Goal: Task Accomplishment & Management: Manage account settings

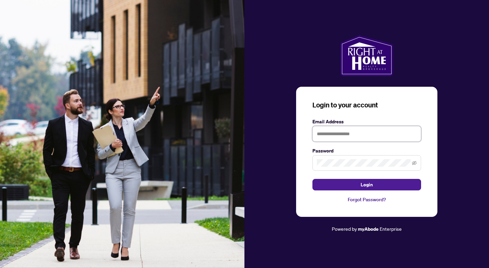
click at [359, 135] on input "text" at bounding box center [366, 134] width 109 height 16
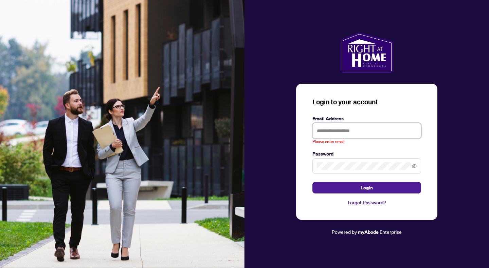
type input "**********"
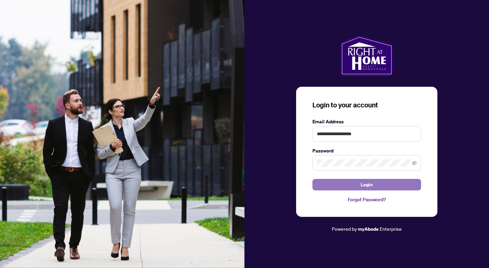
click at [353, 187] on button "Login" at bounding box center [366, 185] width 109 height 12
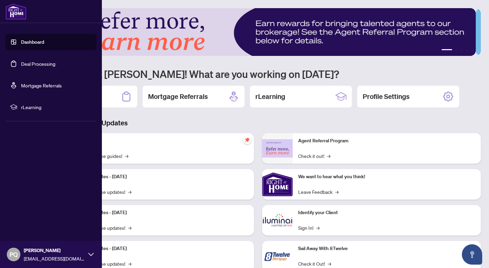
click at [21, 63] on link "Deal Processing" at bounding box center [38, 64] width 34 height 6
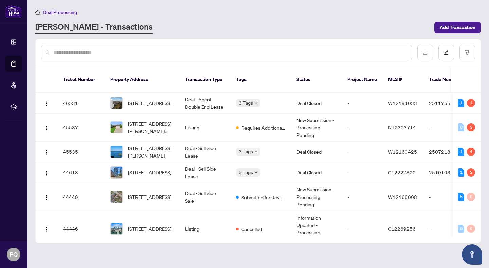
click at [124, 53] on input "text" at bounding box center [230, 52] width 352 height 7
type input "*"
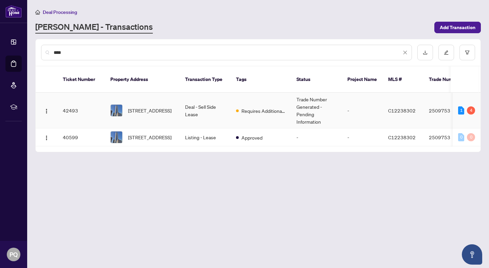
type input "****"
click at [207, 99] on td "Deal - Sell Side Lease" at bounding box center [205, 111] width 51 height 36
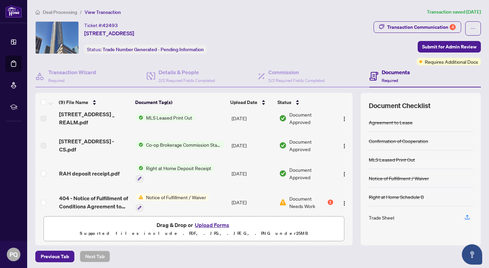
click at [235, 152] on tbody "[STREET_ADDRESS] sheet - [PERSON_NAME] to Review.pdf Add a Document Tag [DATE] …" at bounding box center [193, 176] width 317 height 254
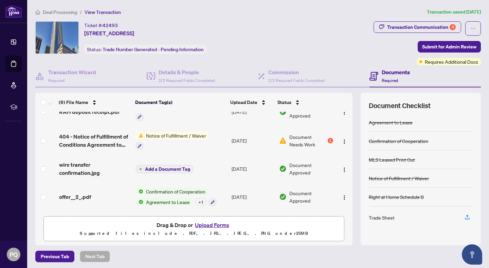
scroll to position [128, 0]
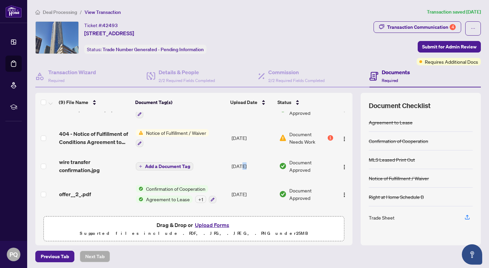
click at [235, 153] on td "[DATE]" at bounding box center [253, 166] width 48 height 27
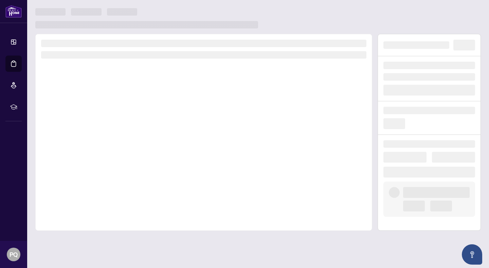
click at [235, 152] on div at bounding box center [203, 132] width 337 height 197
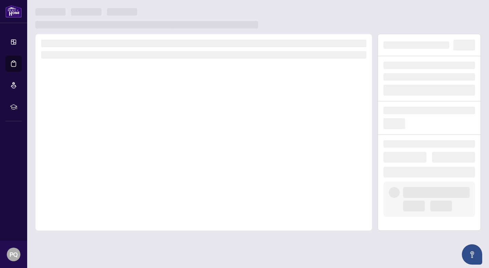
click at [235, 152] on div at bounding box center [203, 132] width 337 height 197
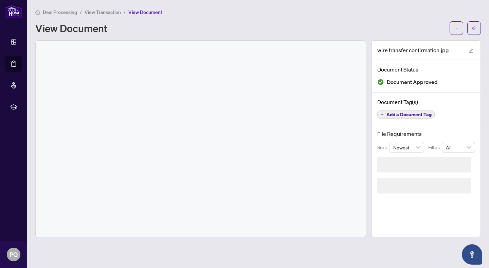
click at [296, 161] on div at bounding box center [201, 139] width 330 height 196
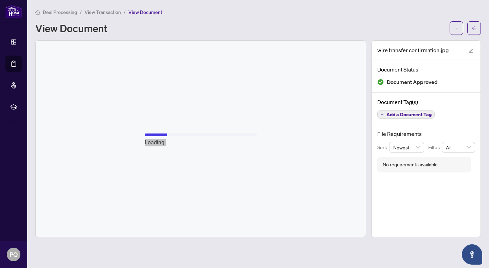
click at [313, 160] on div "Loading" at bounding box center [201, 139] width 330 height 196
click at [314, 159] on div "Loading" at bounding box center [201, 139] width 330 height 196
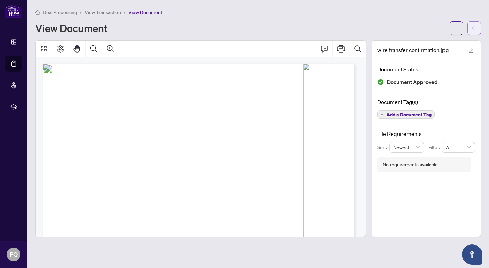
click at [472, 27] on icon "arrow-left" at bounding box center [473, 28] width 5 height 5
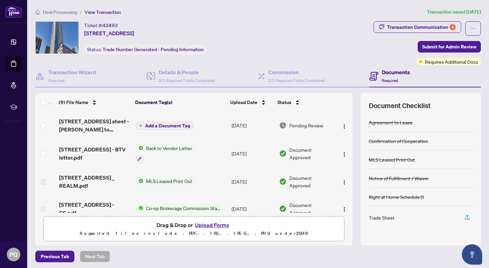
click at [350, 101] on th at bounding box center [351, 102] width 2 height 19
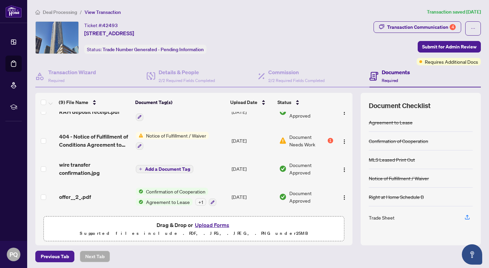
scroll to position [124, 0]
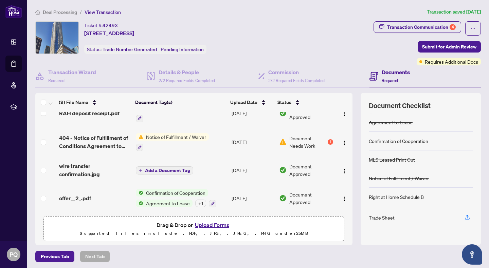
click at [316, 137] on span "Document Needs Work" at bounding box center [307, 142] width 37 height 15
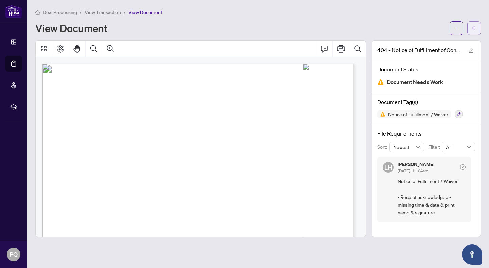
click at [477, 27] on button "button" at bounding box center [474, 28] width 14 height 14
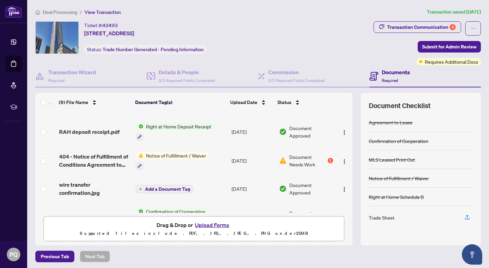
scroll to position [125, 0]
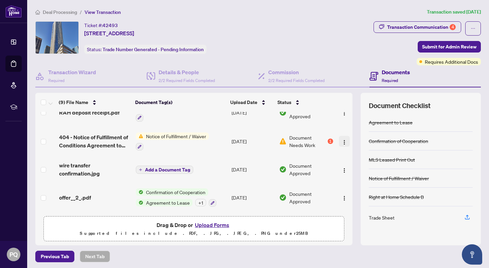
click at [341, 140] on img "button" at bounding box center [343, 142] width 5 height 5
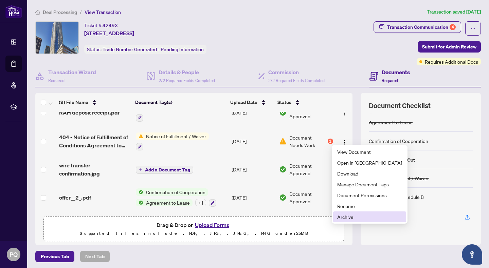
click at [348, 215] on span "Archive" at bounding box center [369, 216] width 65 height 7
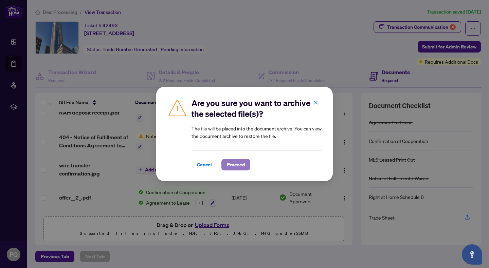
click at [231, 163] on span "Proceed" at bounding box center [236, 164] width 18 height 11
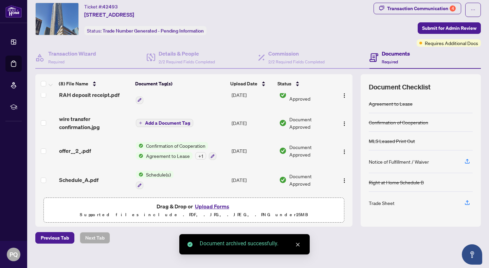
scroll to position [25, 0]
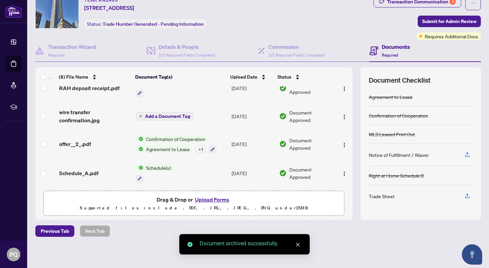
click at [212, 198] on button "Upload Forms" at bounding box center [212, 199] width 38 height 9
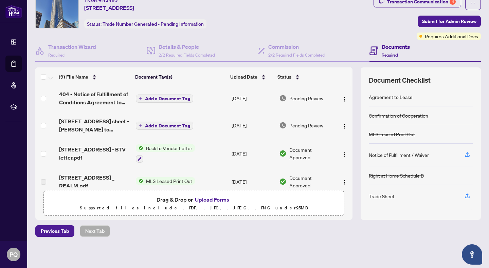
scroll to position [0, 0]
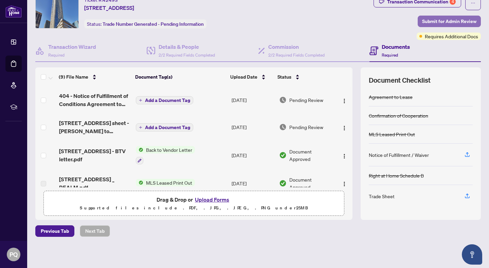
click at [440, 20] on span "Submit for Admin Review" at bounding box center [449, 21] width 54 height 11
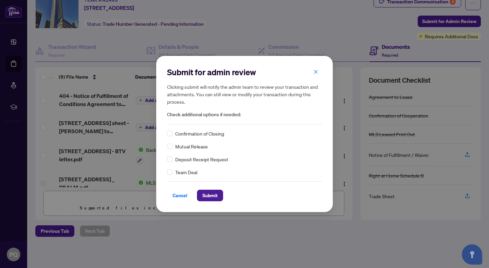
drag, startPoint x: 318, startPoint y: 72, endPoint x: 314, endPoint y: 72, distance: 4.1
click at [318, 72] on button "button" at bounding box center [316, 72] width 14 height 12
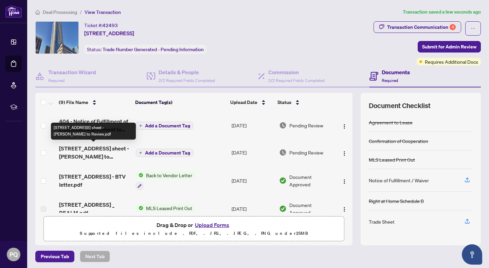
click at [110, 148] on span "[STREET_ADDRESS] sheet - [PERSON_NAME] to Review.pdf" at bounding box center [94, 153] width 71 height 16
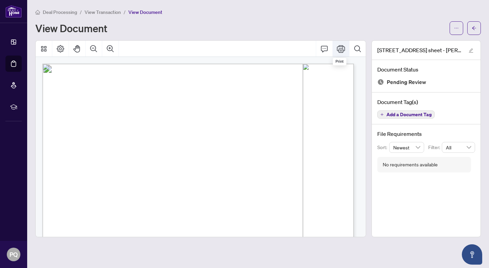
click at [342, 49] on icon "Print" at bounding box center [341, 49] width 8 height 8
click at [473, 26] on icon "arrow-left" at bounding box center [473, 28] width 5 height 5
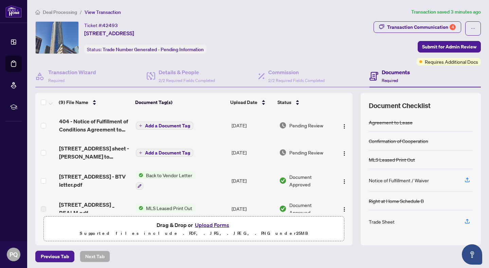
click at [209, 224] on button "Upload Forms" at bounding box center [212, 225] width 38 height 9
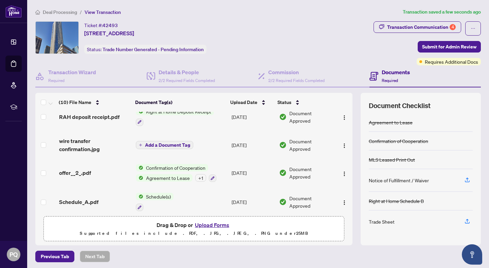
scroll to position [172, 0]
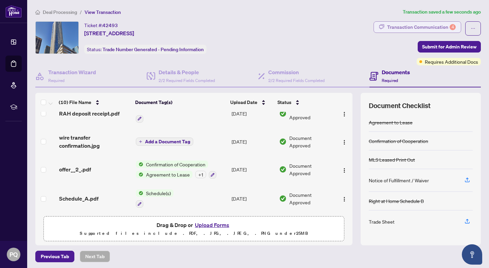
click at [438, 25] on div "Transaction Communication 4" at bounding box center [421, 27] width 69 height 11
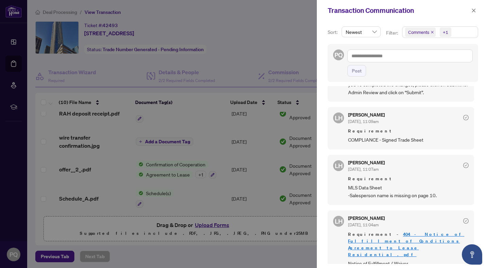
scroll to position [0, 0]
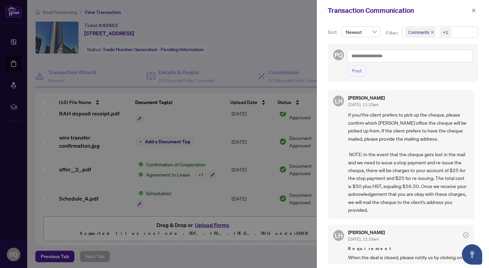
click at [280, 39] on div at bounding box center [244, 134] width 489 height 268
click at [474, 12] on icon "close" at bounding box center [473, 10] width 5 height 5
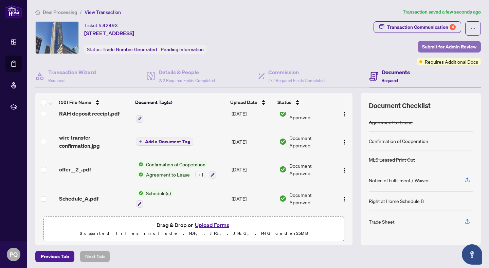
click at [438, 45] on span "Submit for Admin Review" at bounding box center [449, 46] width 54 height 11
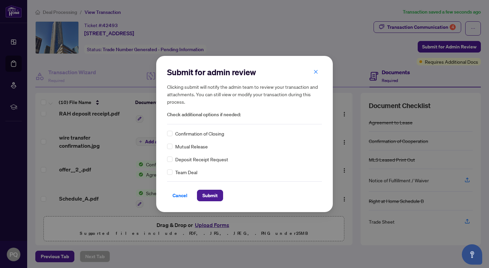
click at [179, 136] on span "Confirmation of Closing" at bounding box center [199, 133] width 49 height 7
click at [212, 196] on span "Submit" at bounding box center [209, 195] width 15 height 11
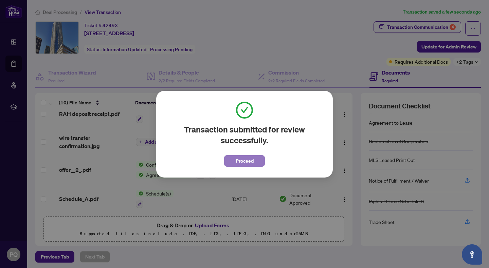
click at [248, 158] on span "Proceed" at bounding box center [244, 161] width 18 height 11
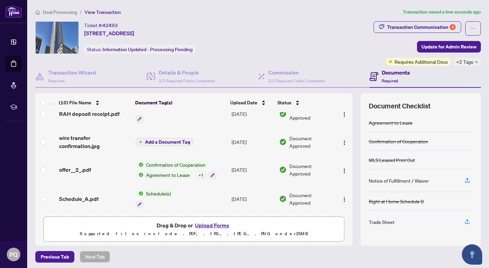
click at [465, 61] on span "+2 Tags" at bounding box center [464, 62] width 17 height 8
click at [355, 47] on div "Ticket #: 42493 [STREET_ADDRESS] Status: Information Updated - Processing Pendi…" at bounding box center [202, 37] width 335 height 33
click at [461, 49] on span "Update for Admin Review" at bounding box center [448, 46] width 55 height 11
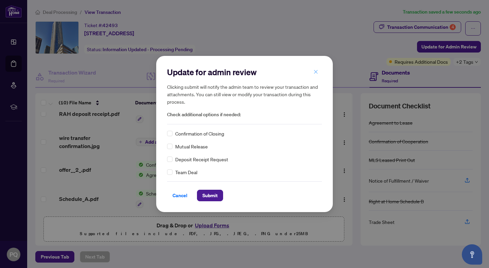
click at [313, 69] on button "button" at bounding box center [316, 72] width 14 height 12
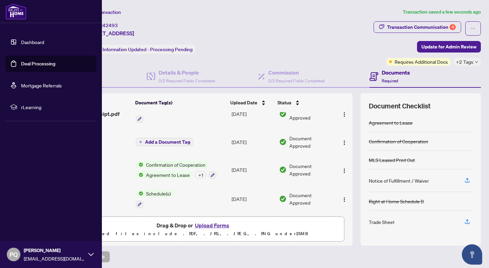
click at [21, 62] on link "Deal Processing" at bounding box center [38, 64] width 34 height 6
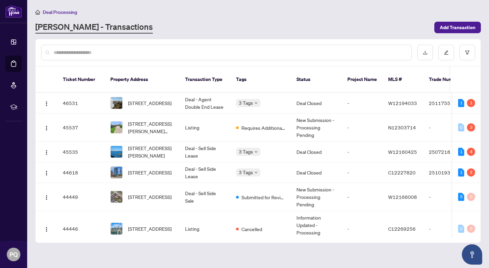
click at [140, 51] on input "text" at bounding box center [230, 52] width 352 height 7
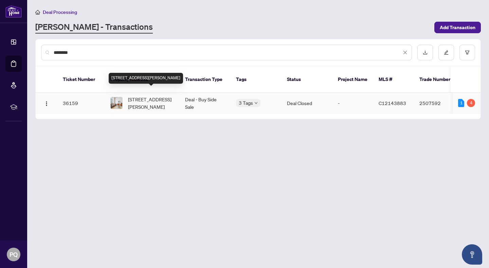
type input "********"
click at [164, 96] on span "[STREET_ADDRESS][PERSON_NAME]" at bounding box center [151, 103] width 46 height 15
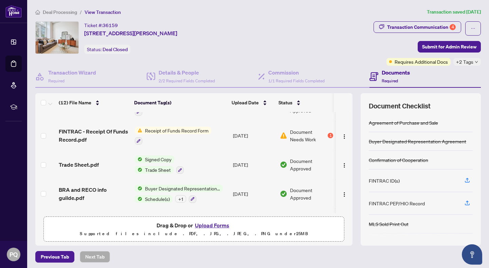
scroll to position [49, 0]
click at [306, 136] on span "Document Needs Work" at bounding box center [308, 136] width 36 height 15
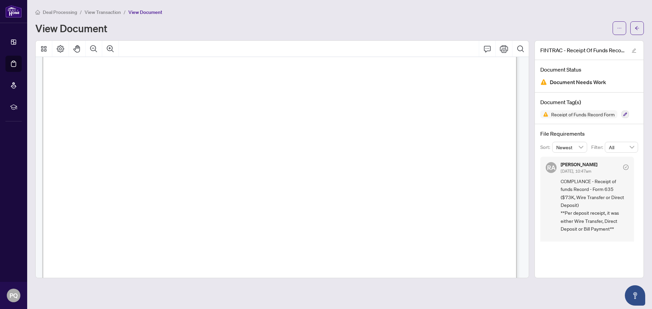
scroll to position [48, 0]
click at [142, 215] on span "Date of receipt of funds:" at bounding box center [108, 215] width 68 height 9
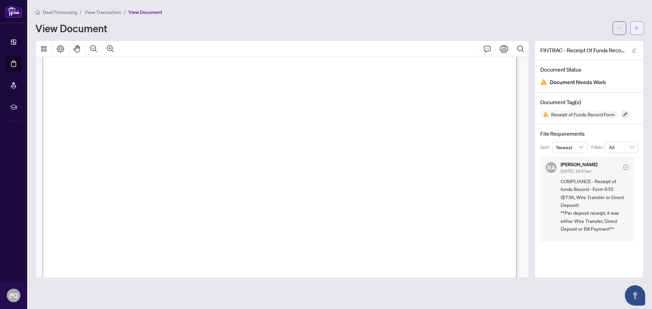
click at [488, 30] on button "button" at bounding box center [637, 28] width 14 height 14
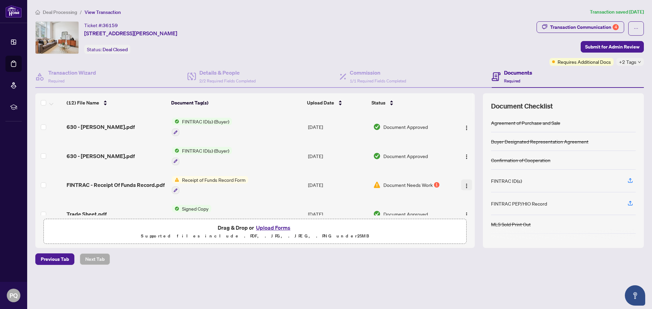
click at [464, 186] on img "button" at bounding box center [466, 185] width 5 height 5
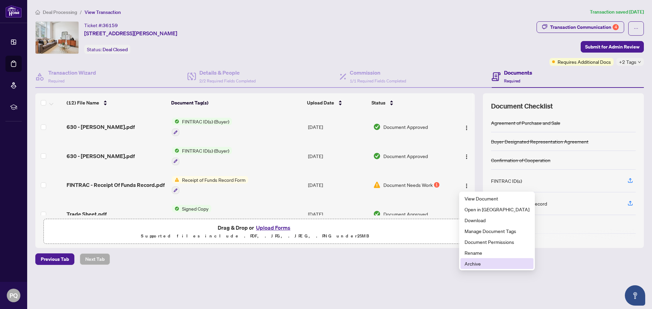
click at [472, 263] on span "Archive" at bounding box center [496, 263] width 65 height 7
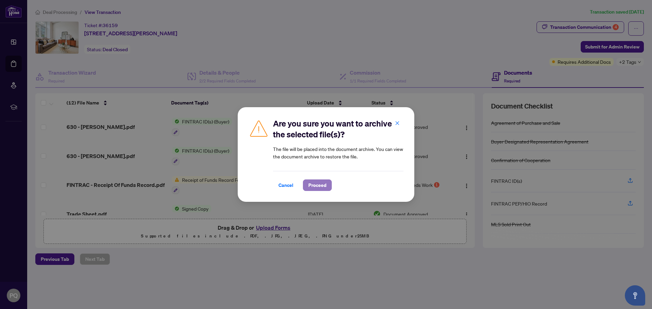
click at [316, 186] on span "Proceed" at bounding box center [317, 185] width 18 height 11
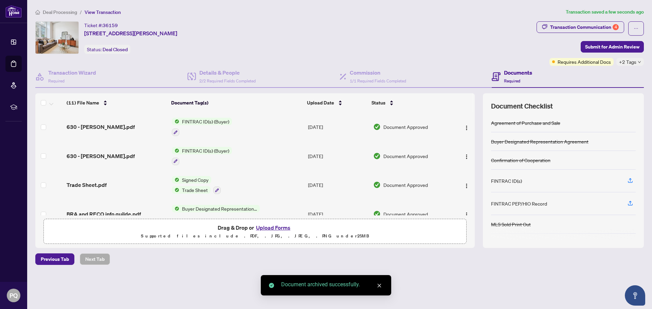
click at [273, 227] on button "Upload Forms" at bounding box center [273, 227] width 38 height 9
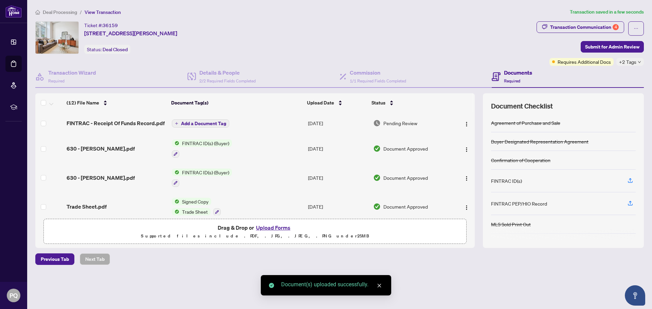
drag, startPoint x: 475, startPoint y: 132, endPoint x: 474, endPoint y: 110, distance: 22.1
click at [473, 99] on th at bounding box center [473, 102] width 2 height 19
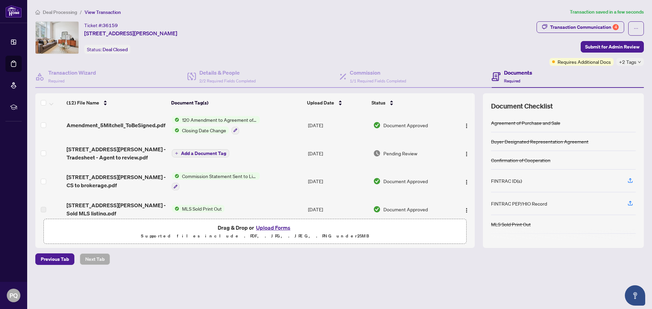
scroll to position [138, 0]
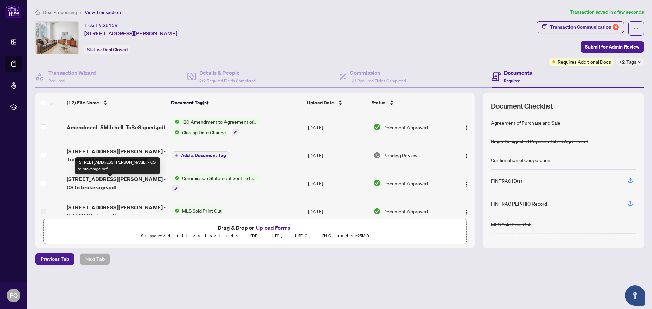
click at [126, 181] on span "[STREET_ADDRESS][PERSON_NAME] - CS to brokerage.pdf" at bounding box center [117, 183] width 100 height 16
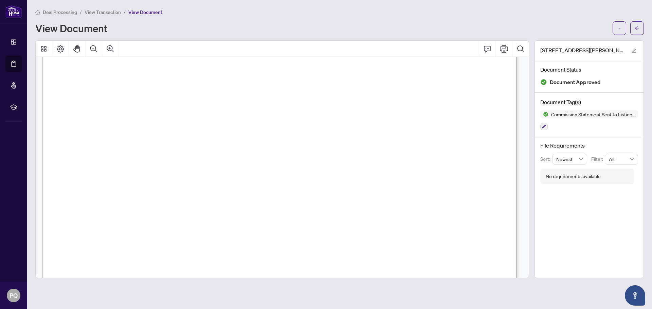
scroll to position [108, 0]
click at [488, 27] on button "button" at bounding box center [637, 28] width 14 height 14
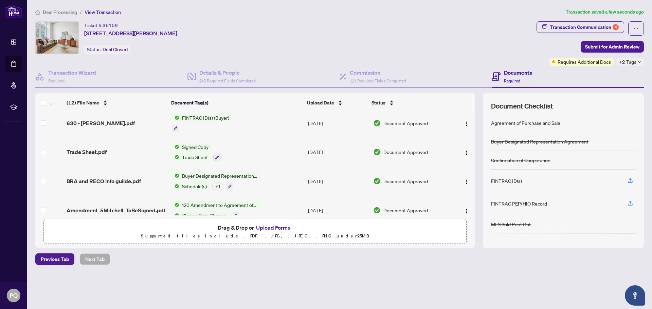
scroll to position [60, 0]
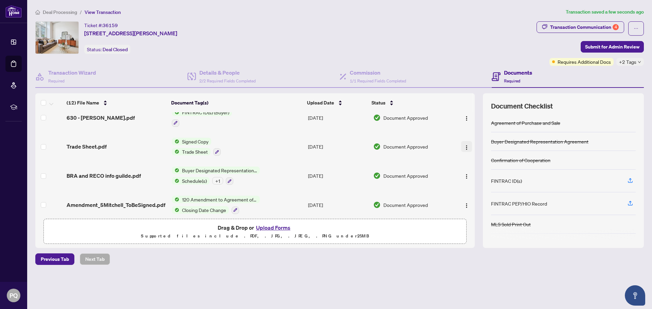
click at [464, 146] on img "button" at bounding box center [466, 147] width 5 height 5
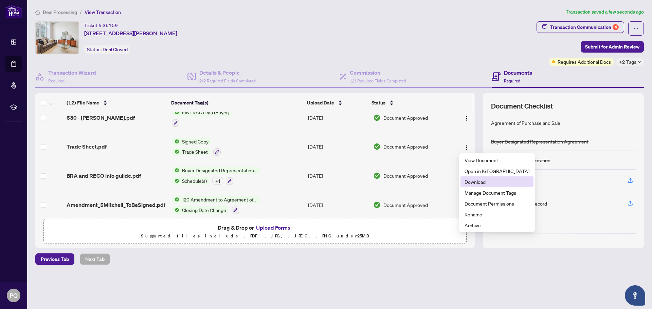
click at [469, 181] on span "Download" at bounding box center [496, 181] width 65 height 7
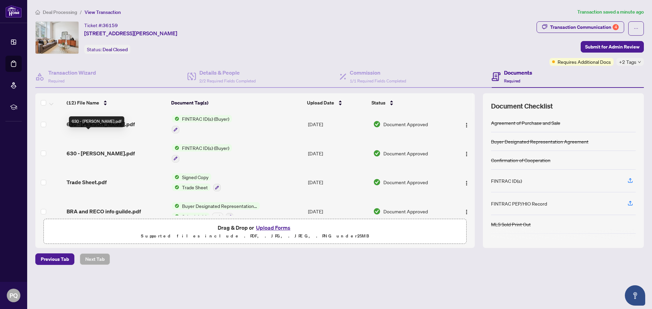
scroll to position [77, 0]
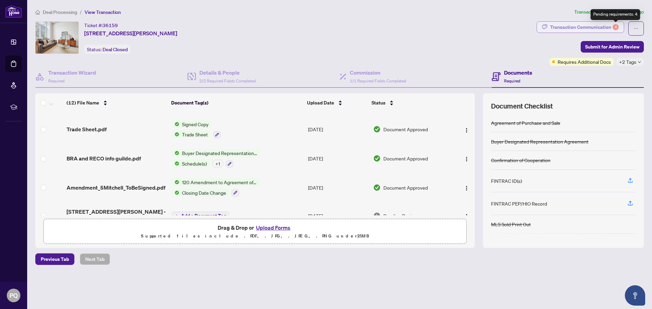
click at [488, 24] on div "Transaction Communication 4" at bounding box center [584, 27] width 69 height 11
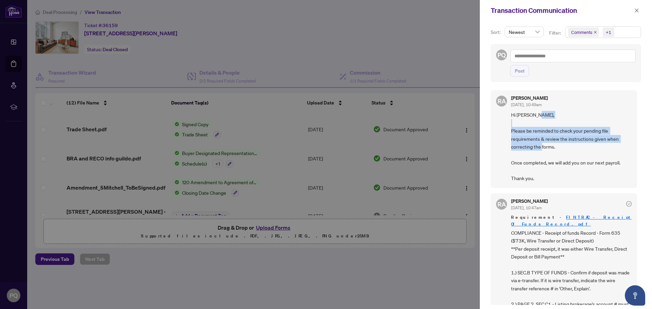
drag, startPoint x: 636, startPoint y: 119, endPoint x: 637, endPoint y: 144, distance: 24.1
click at [488, 144] on div "[PERSON_NAME] [DATE], 10:49am Hi [PERSON_NAME], Please be reminded to check you…" at bounding box center [565, 195] width 150 height 219
click at [488, 134] on div "[PERSON_NAME] [DATE], 10:49am Hi [PERSON_NAME], Please be reminded to check you…" at bounding box center [565, 195] width 150 height 219
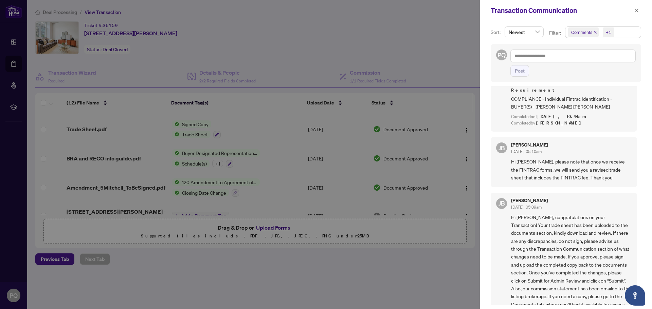
scroll to position [0, 0]
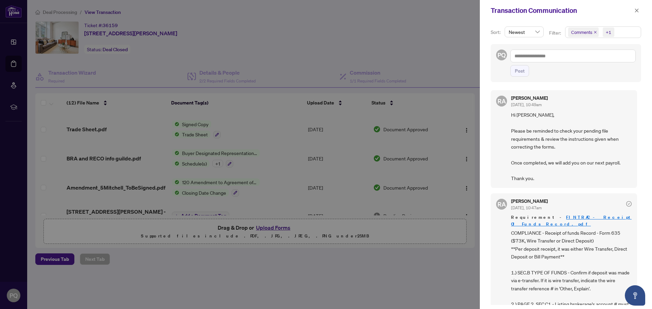
click at [434, 45] on div at bounding box center [326, 154] width 652 height 309
click at [488, 12] on icon "close" at bounding box center [636, 10] width 5 height 5
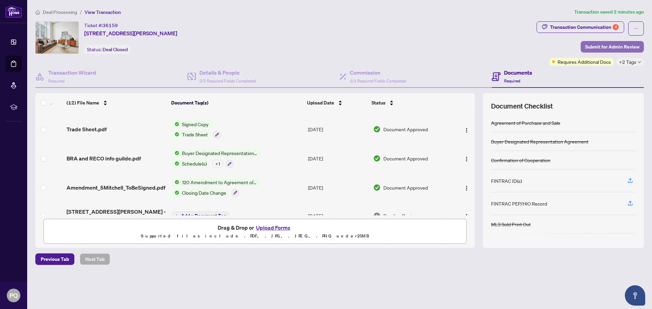
click at [488, 48] on span "Submit for Admin Review" at bounding box center [612, 46] width 54 height 11
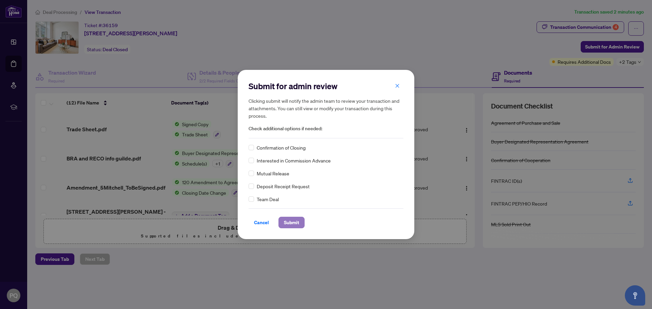
click at [290, 225] on span "Submit" at bounding box center [291, 222] width 15 height 11
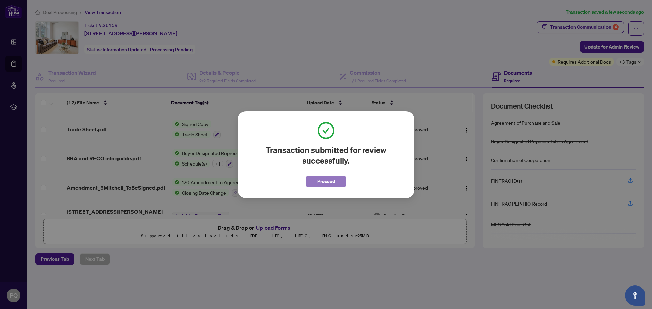
click at [329, 180] on span "Proceed" at bounding box center [326, 181] width 18 height 11
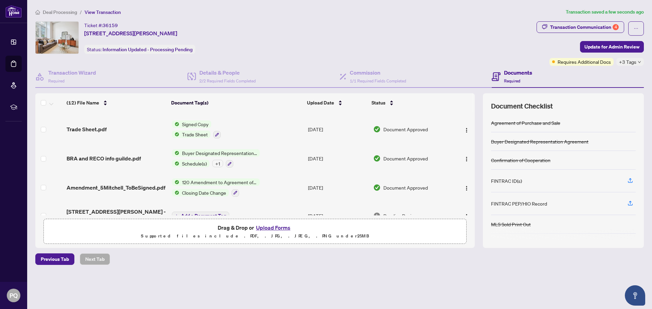
click at [178, 268] on div "Deal Processing / View Transaction Transaction saved a few seconds ago Ticket #…" at bounding box center [340, 148] width 614 height 281
